Goal: Task Accomplishment & Management: Manage account settings

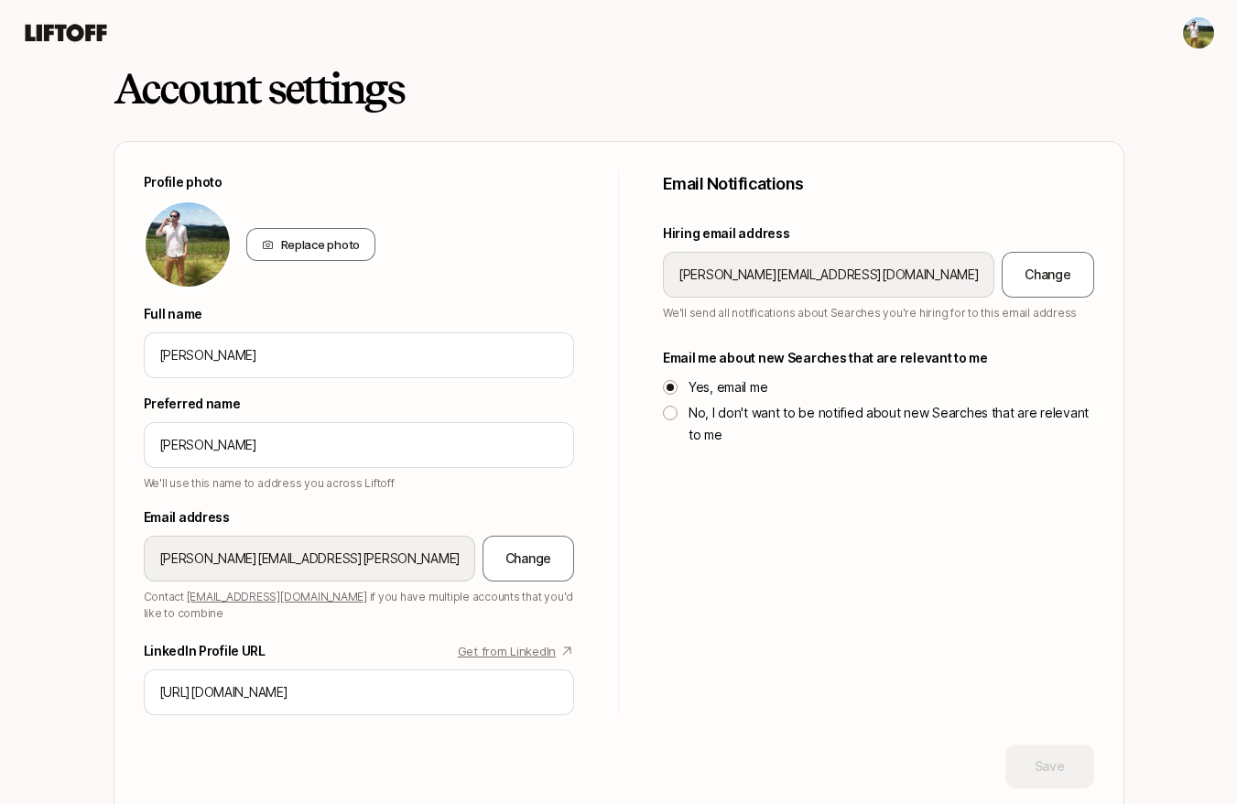
click at [1194, 32] on html "Account settings Profile photo Replace photo Full name [PERSON_NAME] Preferred …" at bounding box center [618, 402] width 1237 height 804
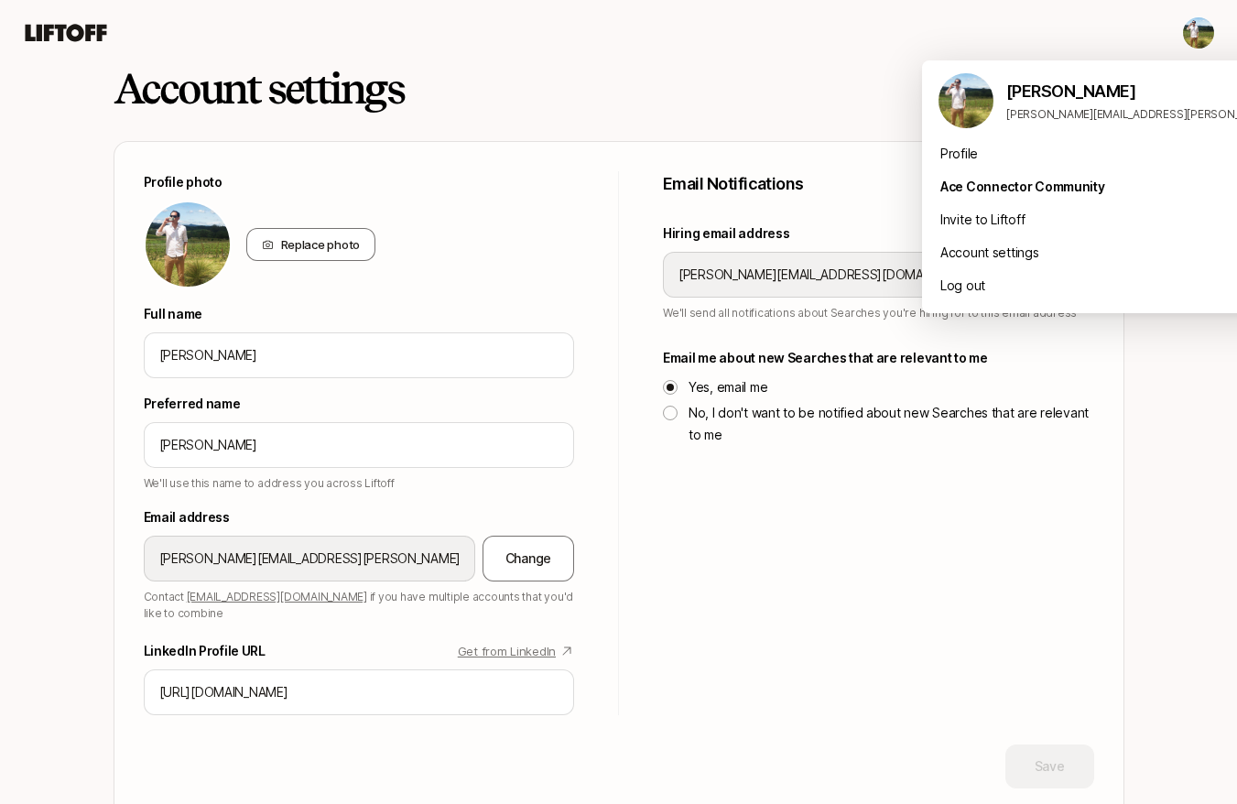
click at [855, 71] on html "Account settings Profile photo Replace photo Full name Tyler Kieft Preferred na…" at bounding box center [618, 402] width 1237 height 804
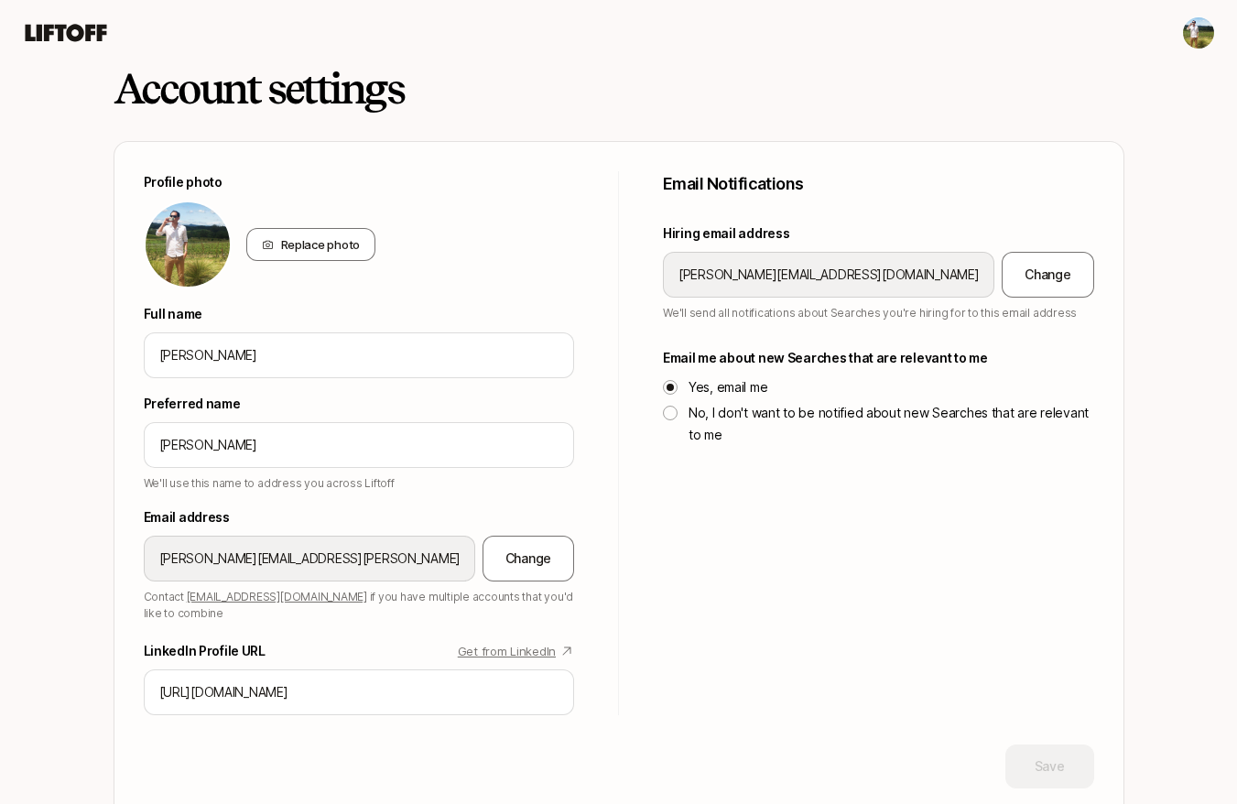
click at [86, 43] on icon at bounding box center [66, 33] width 88 height 26
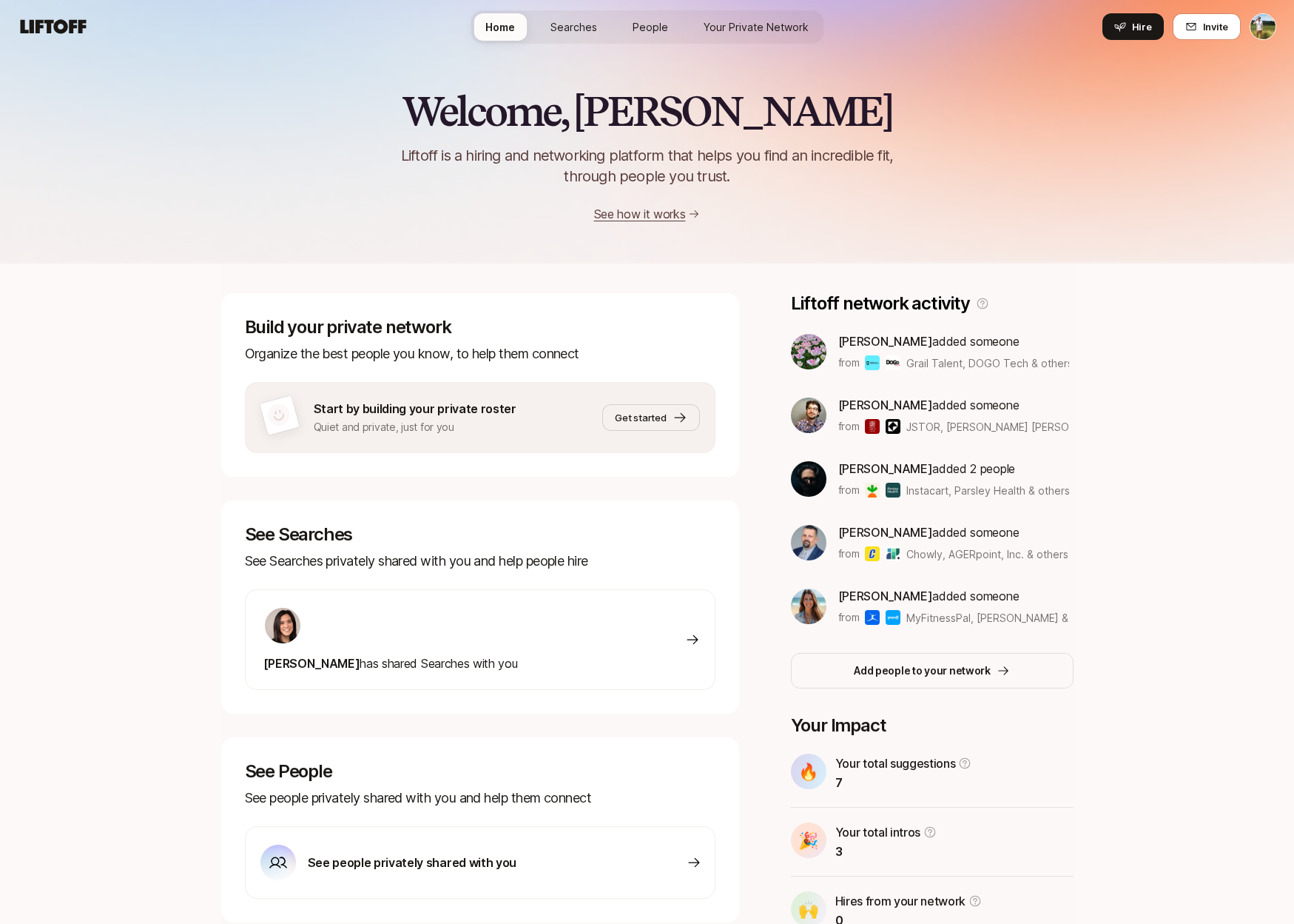
click at [1250, 24] on html "Home Searches People Your Private Network Hire Home Searches People Your Privat…" at bounding box center [647, 462] width 1294 height 924
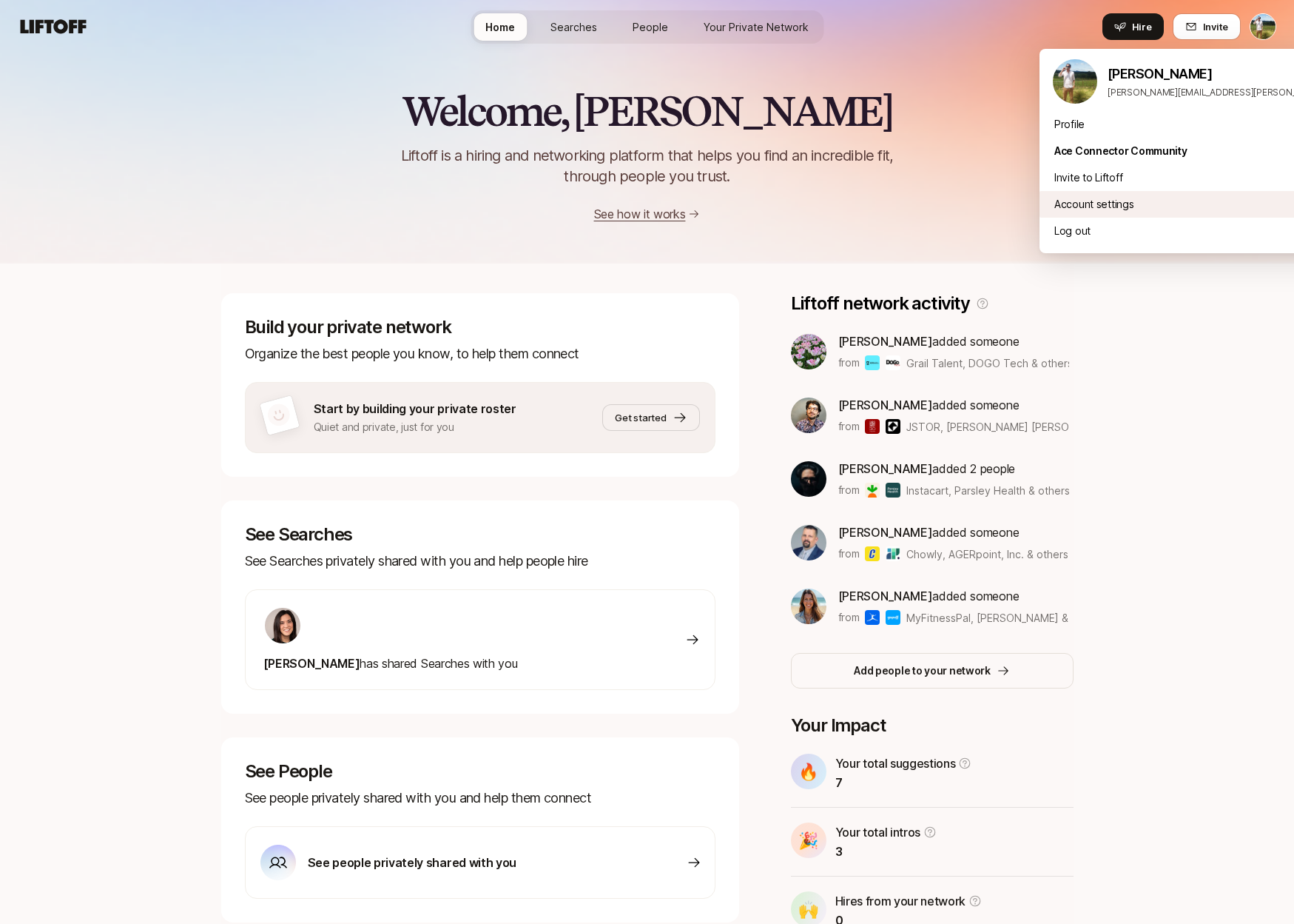
click at [1178, 206] on div "Account settings" at bounding box center [1222, 204] width 366 height 27
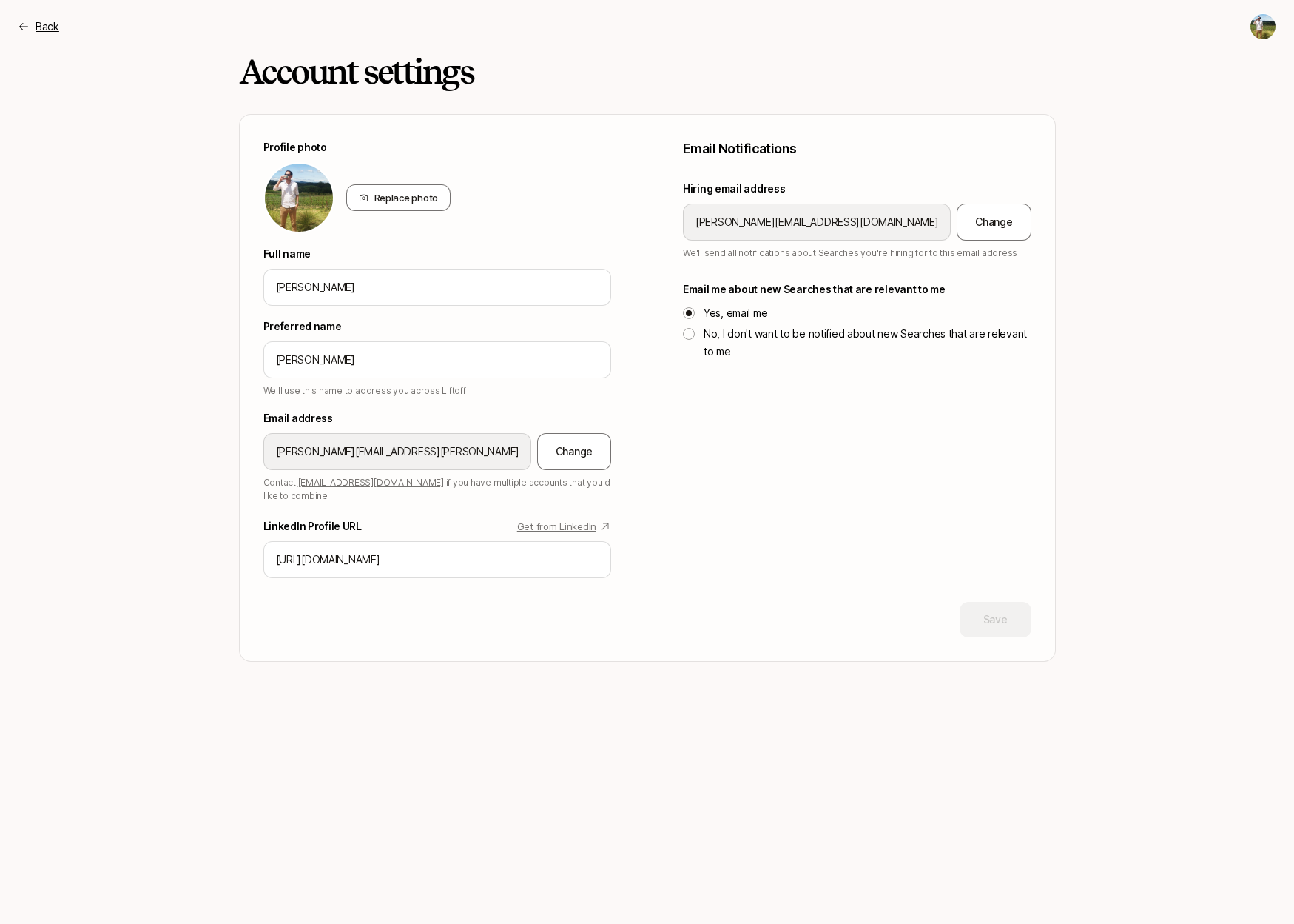
click at [51, 29] on p "Back" at bounding box center [47, 27] width 23 height 18
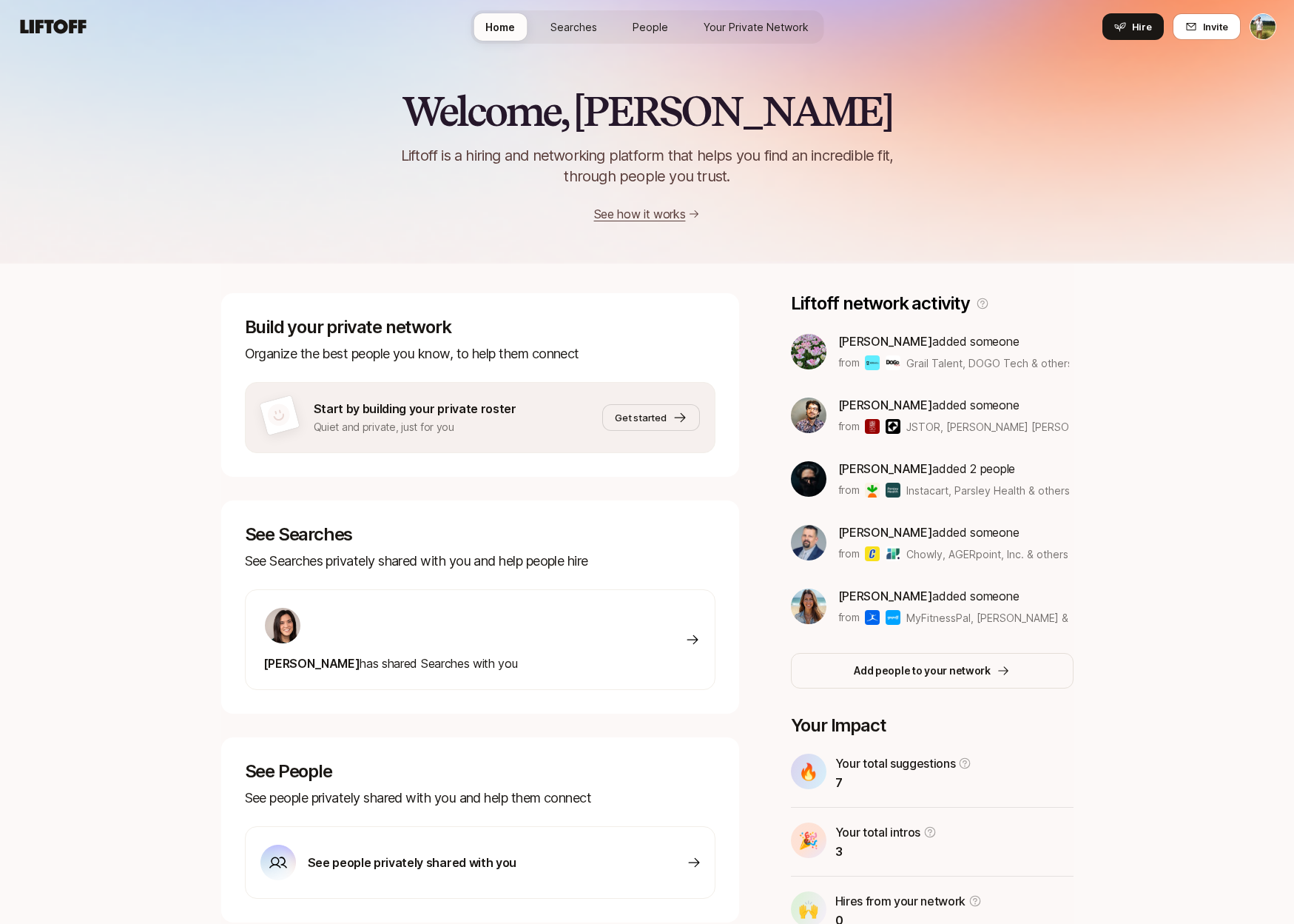
click at [1279, 22] on nav "Home Searches People Your Private Network Hire Hire Invite" at bounding box center [647, 27] width 1294 height 53
click at [1276, 23] on nav "Home Searches People Your Private Network Hire Hire Invite" at bounding box center [647, 27] width 1294 height 53
click at [1271, 26] on html "Home Searches People Your Private Network Hire Home Searches People Your Privat…" at bounding box center [647, 462] width 1294 height 924
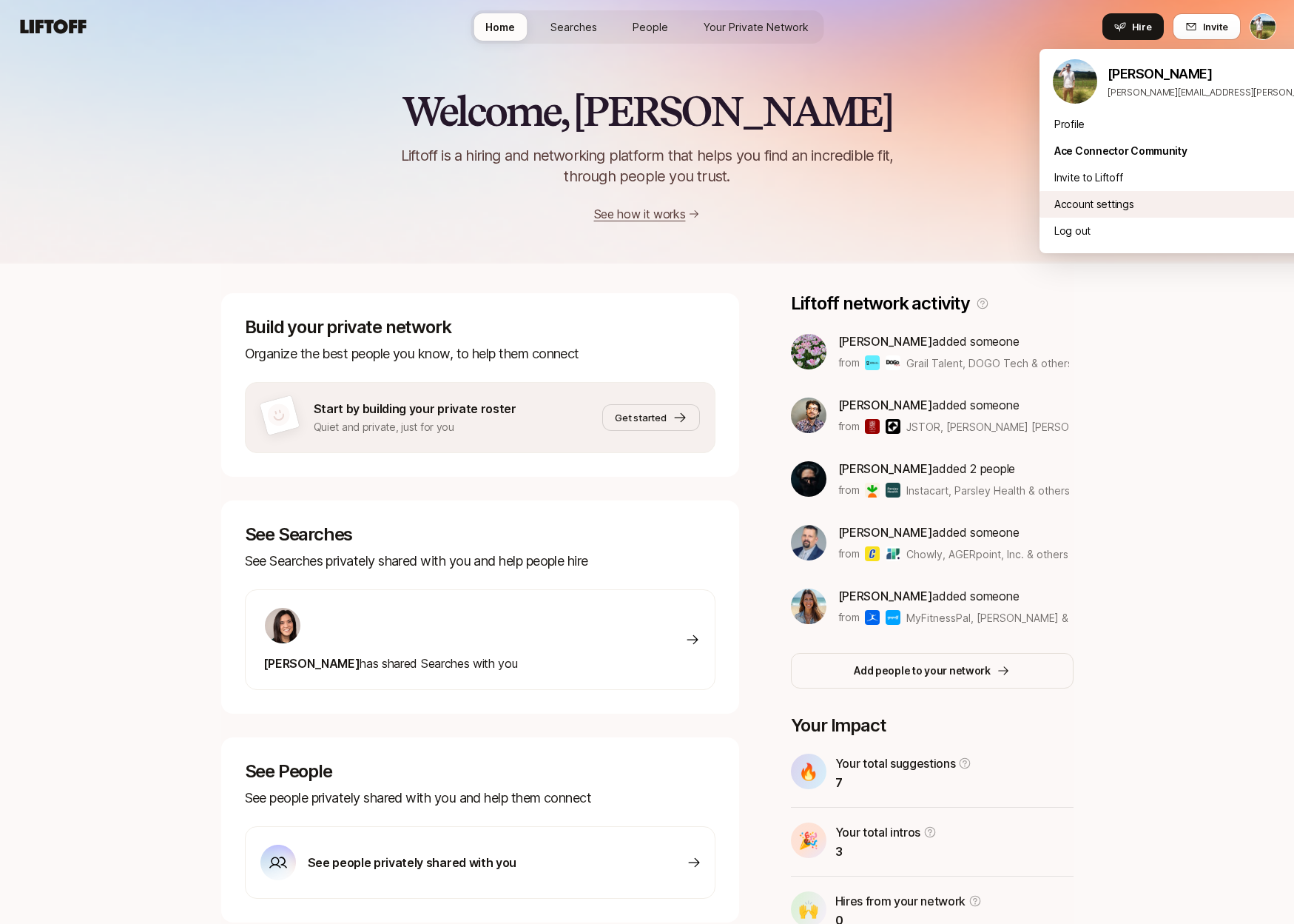
click at [1142, 199] on div "Account settings" at bounding box center [1222, 204] width 366 height 27
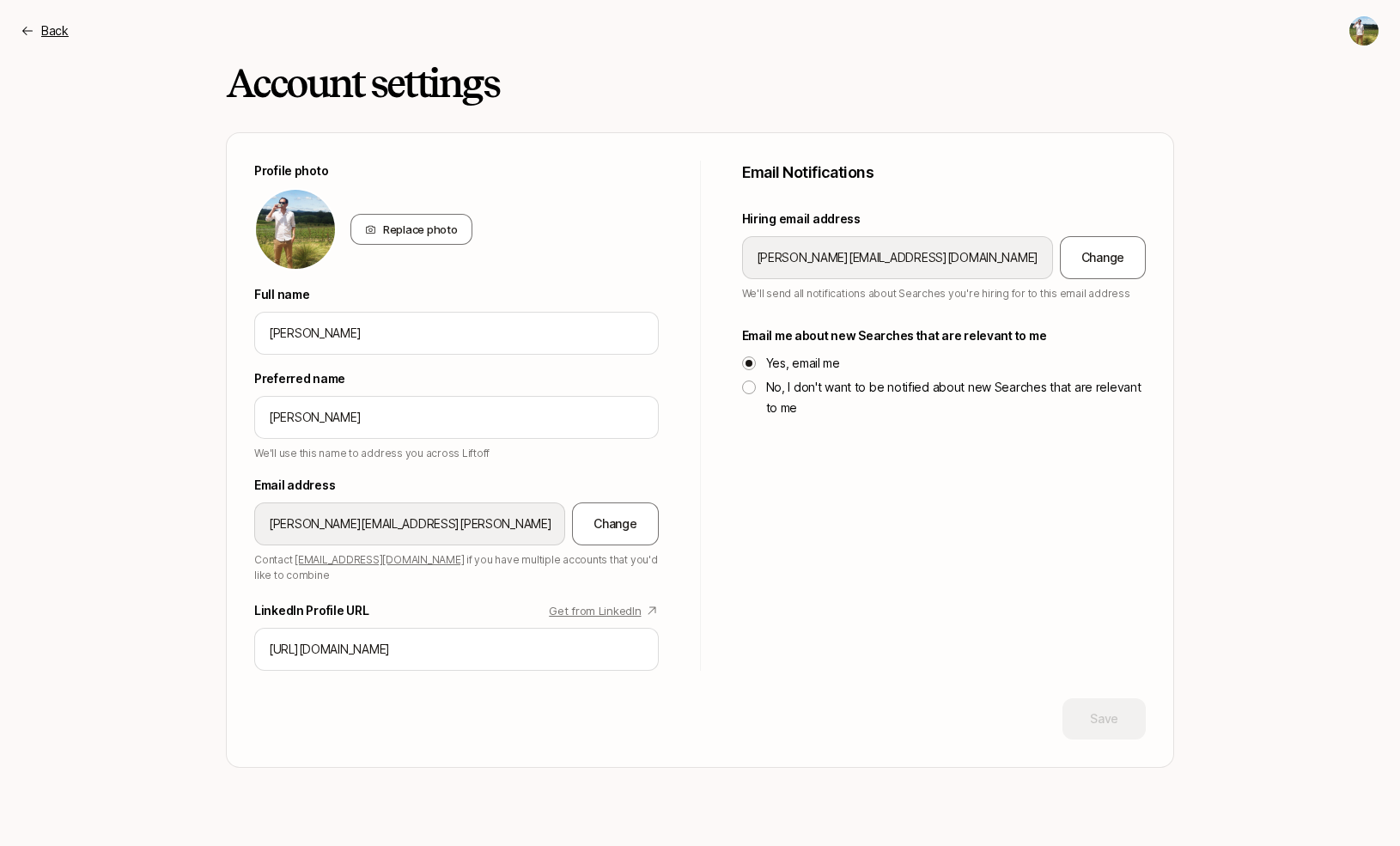
click at [56, 25] on p "Back" at bounding box center [54, 31] width 27 height 21
